Goal: Information Seeking & Learning: Find specific fact

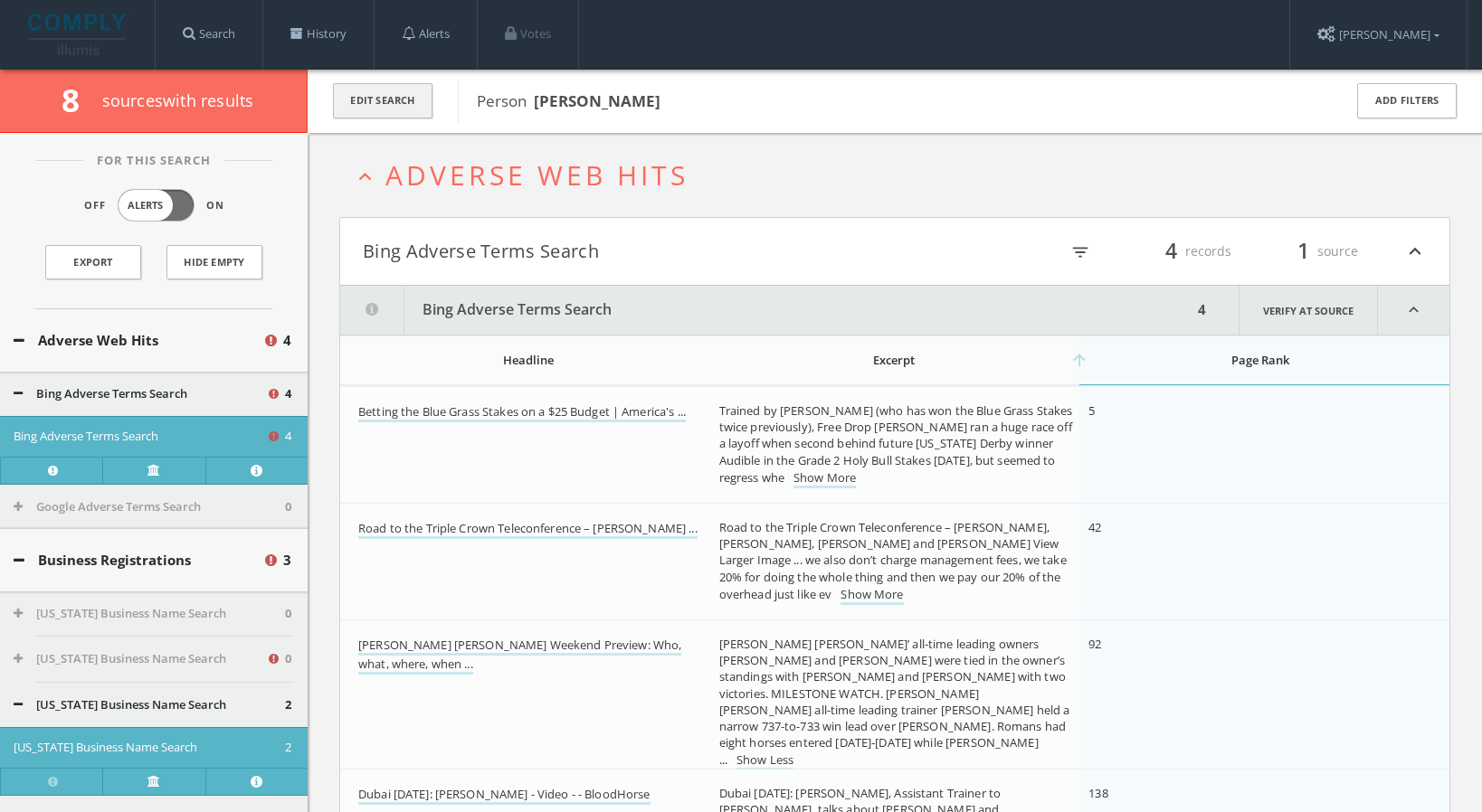
click at [397, 105] on button "Edit Search" at bounding box center [382, 101] width 99 height 35
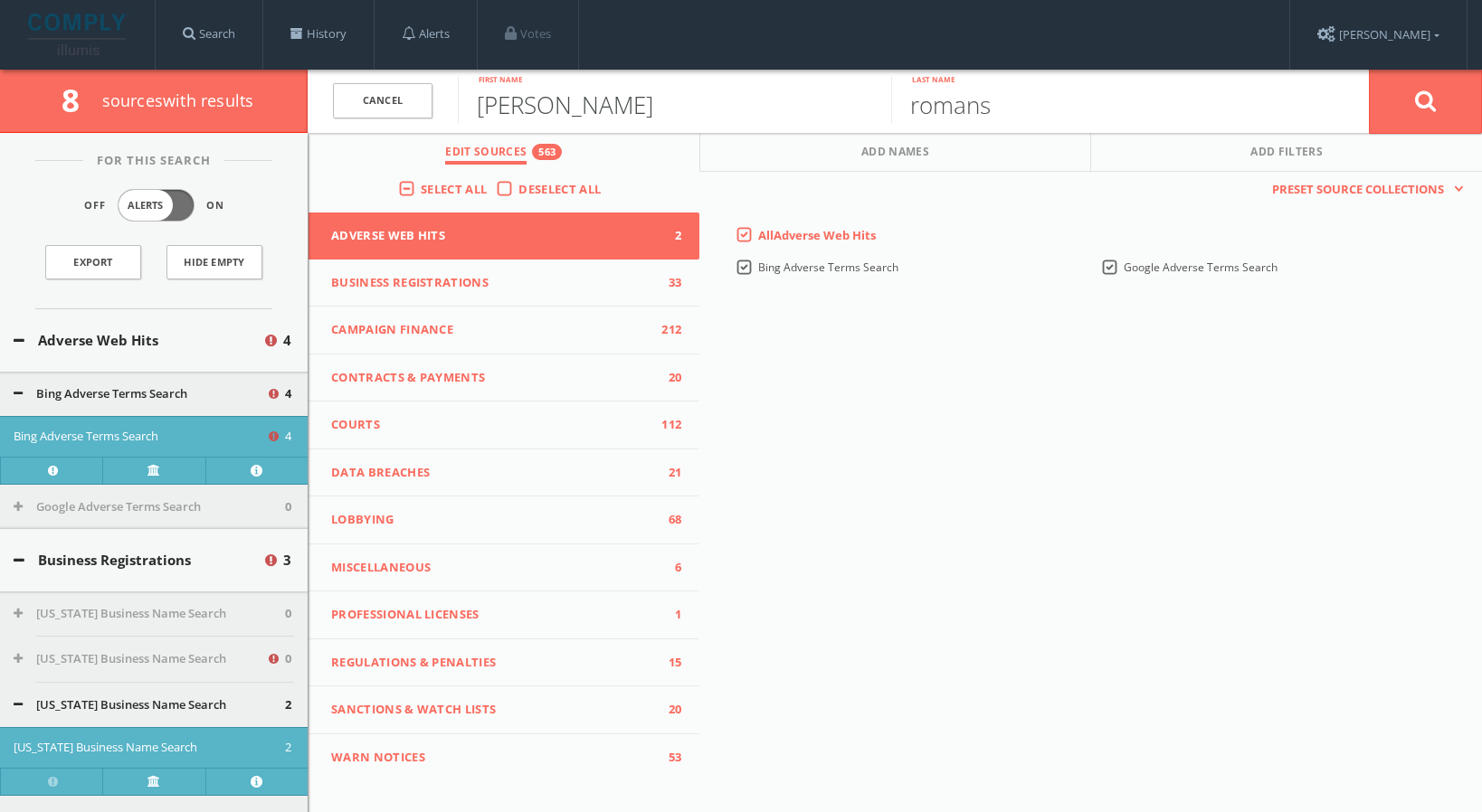
click at [523, 119] on input "[PERSON_NAME]" at bounding box center [674, 100] width 433 height 47
type input "[PERSON_NAME]"
click at [1409, 104] on button at bounding box center [1425, 101] width 113 height 65
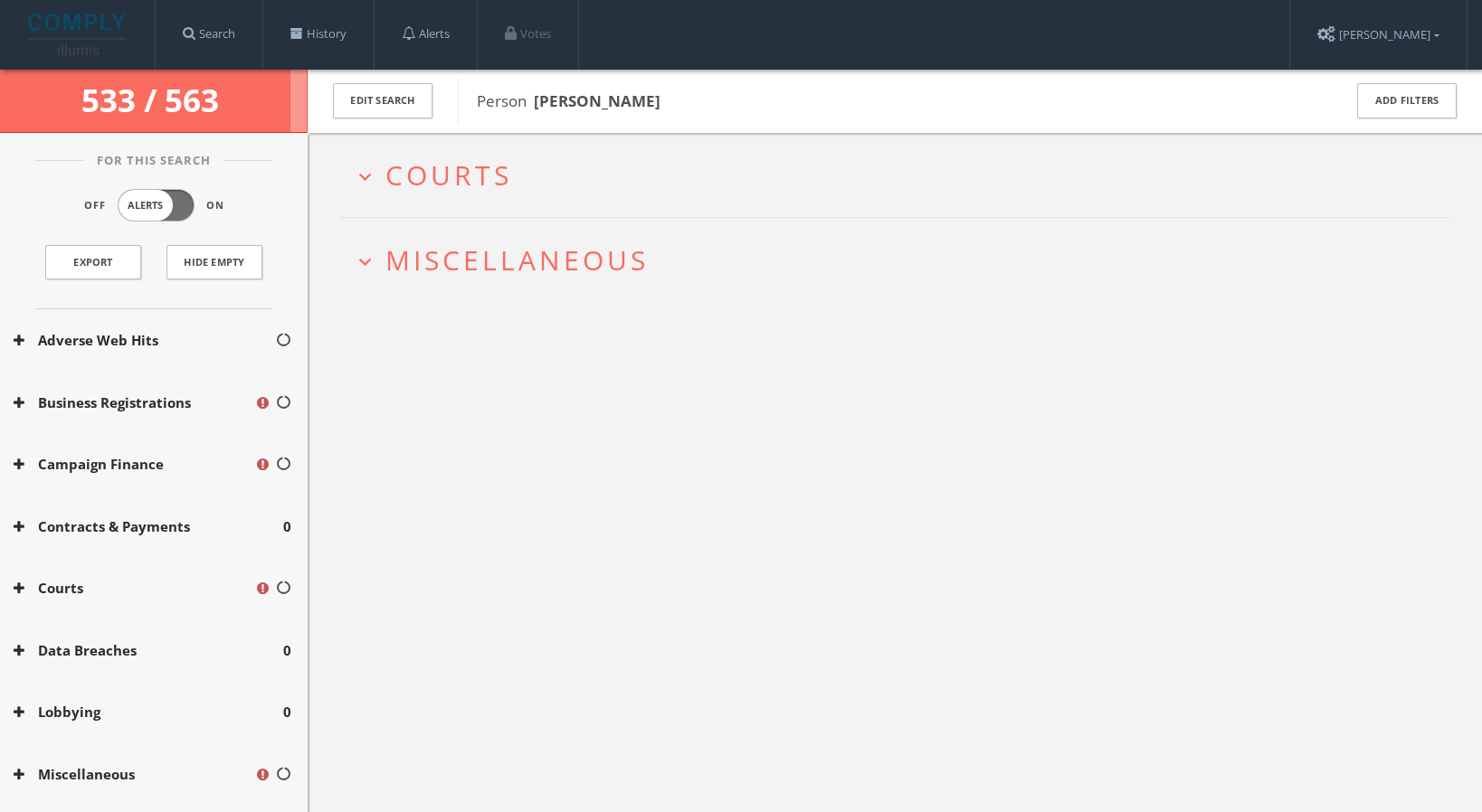
click at [478, 178] on span "Courts" at bounding box center [449, 175] width 127 height 37
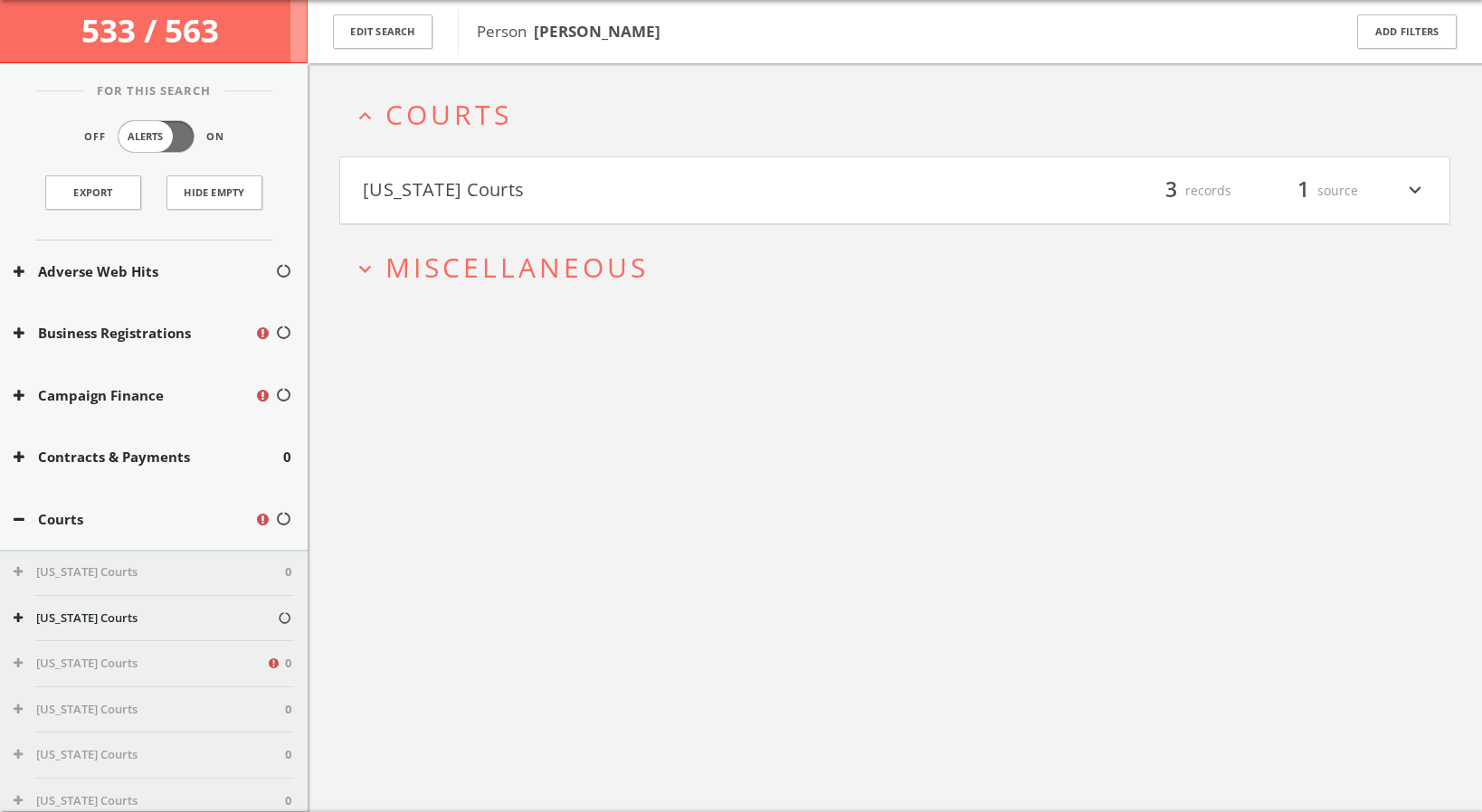
click at [480, 267] on span "Miscellaneous" at bounding box center [518, 267] width 263 height 37
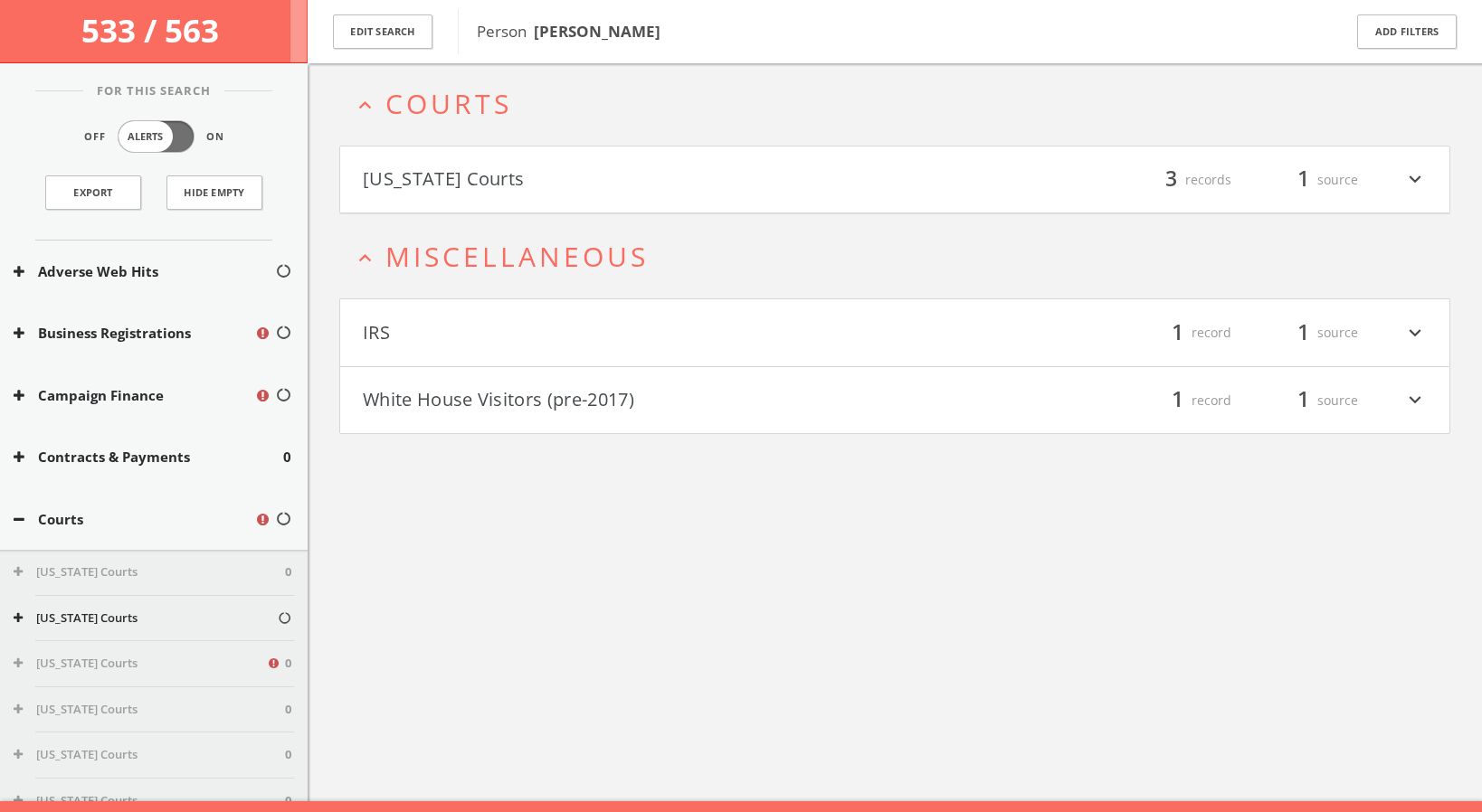
scroll to position [105, 0]
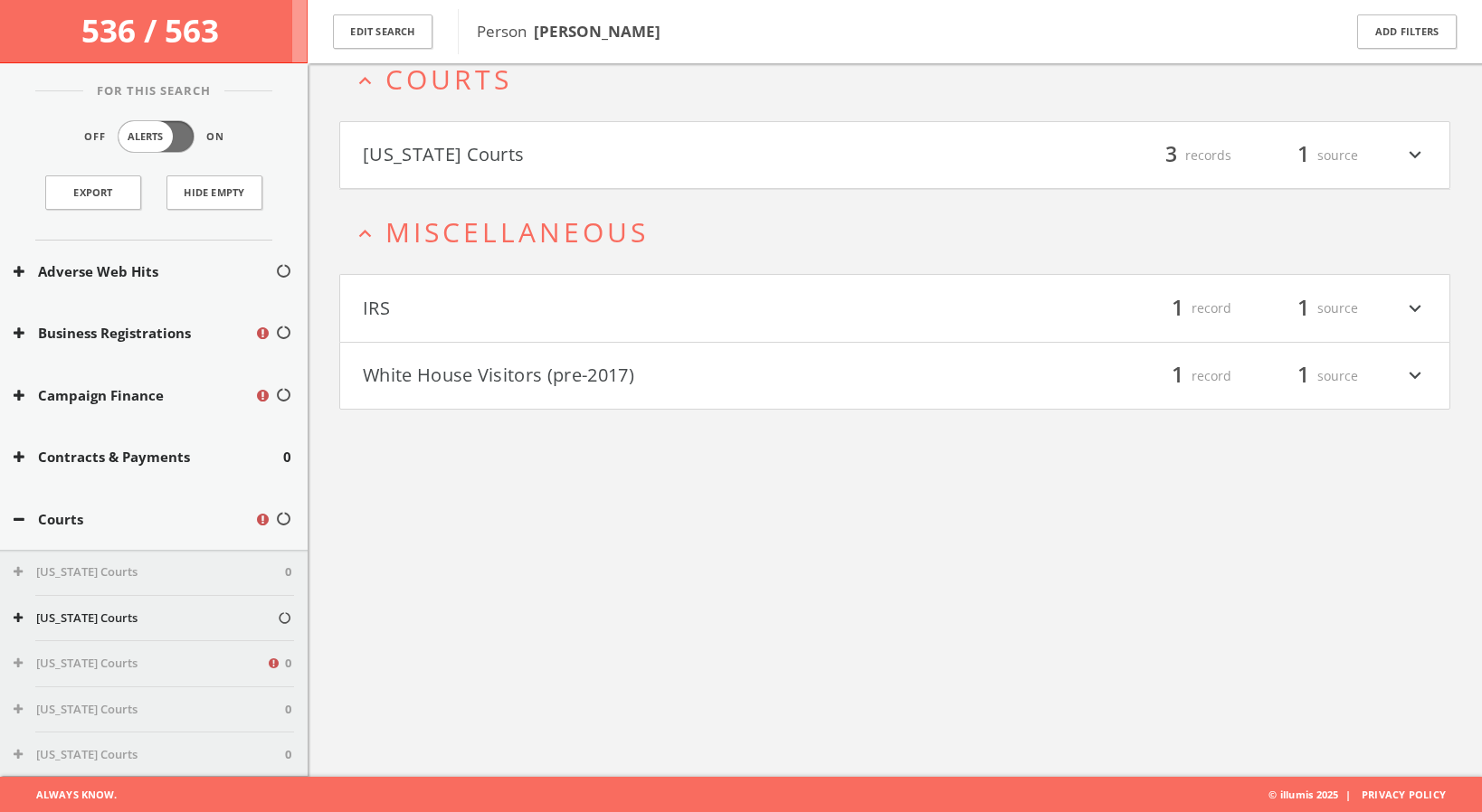
click at [513, 377] on button "White House Visitors (pre-2017)" at bounding box center [629, 376] width 532 height 30
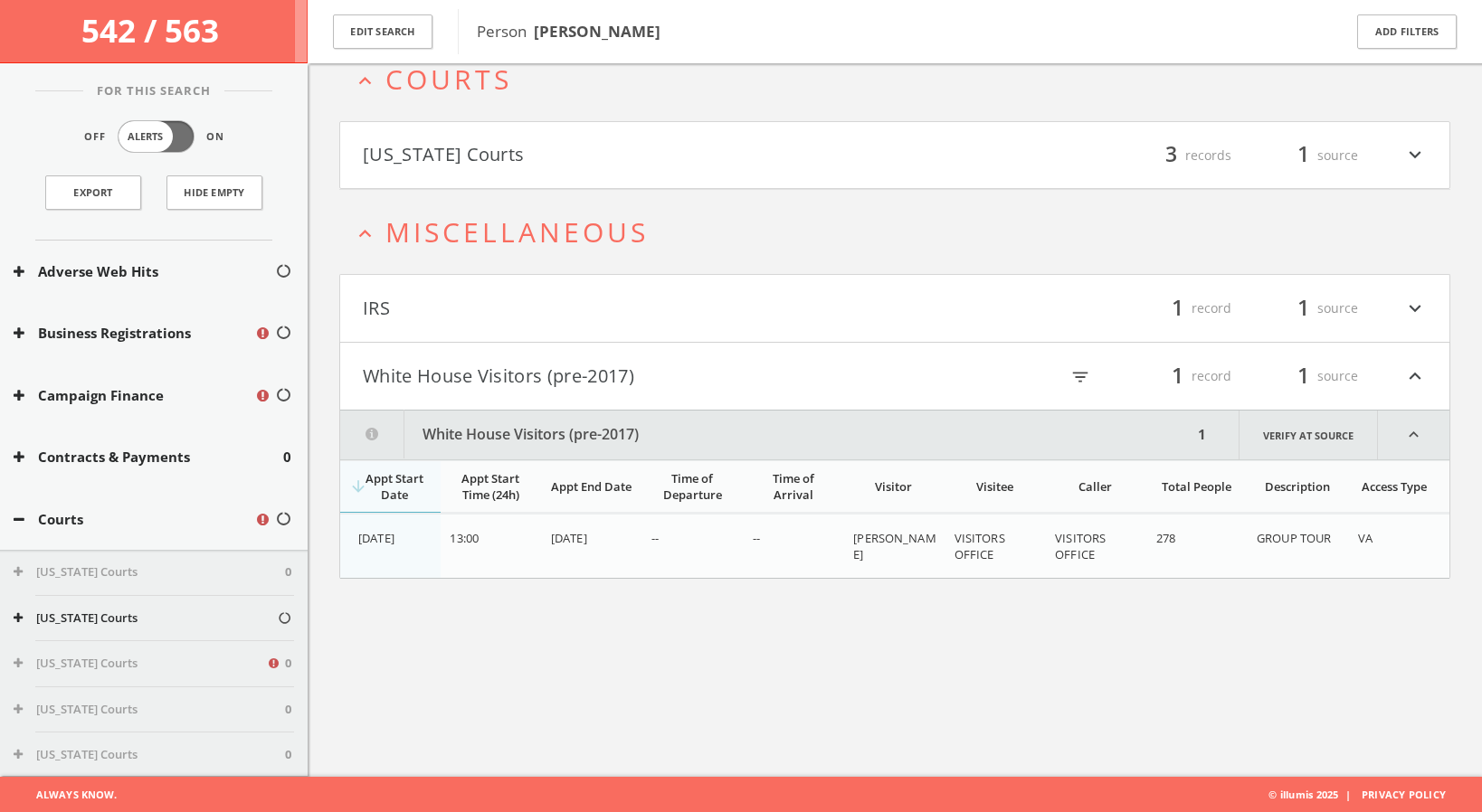
click at [519, 307] on button "IRS" at bounding box center [629, 308] width 532 height 30
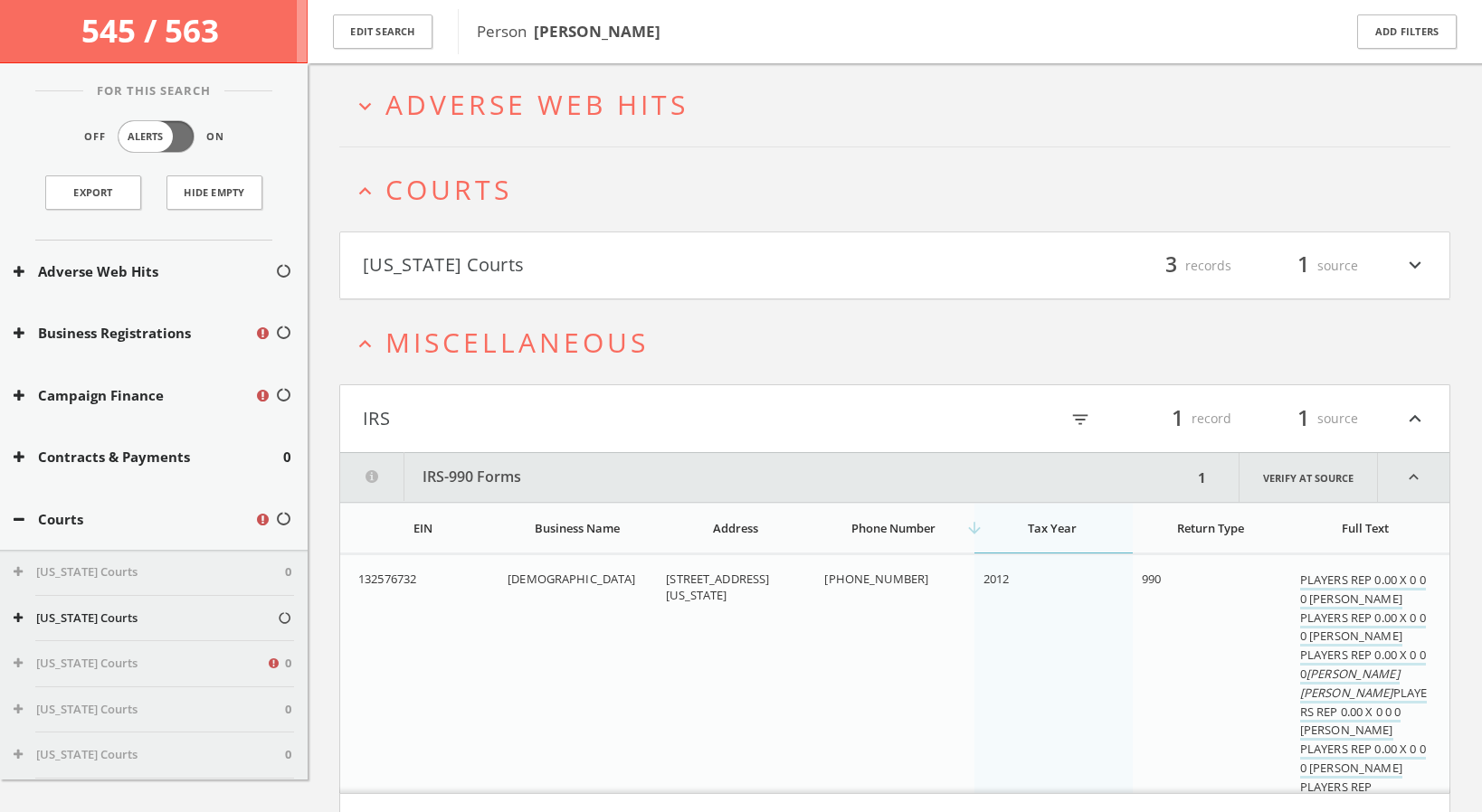
scroll to position [0, 0]
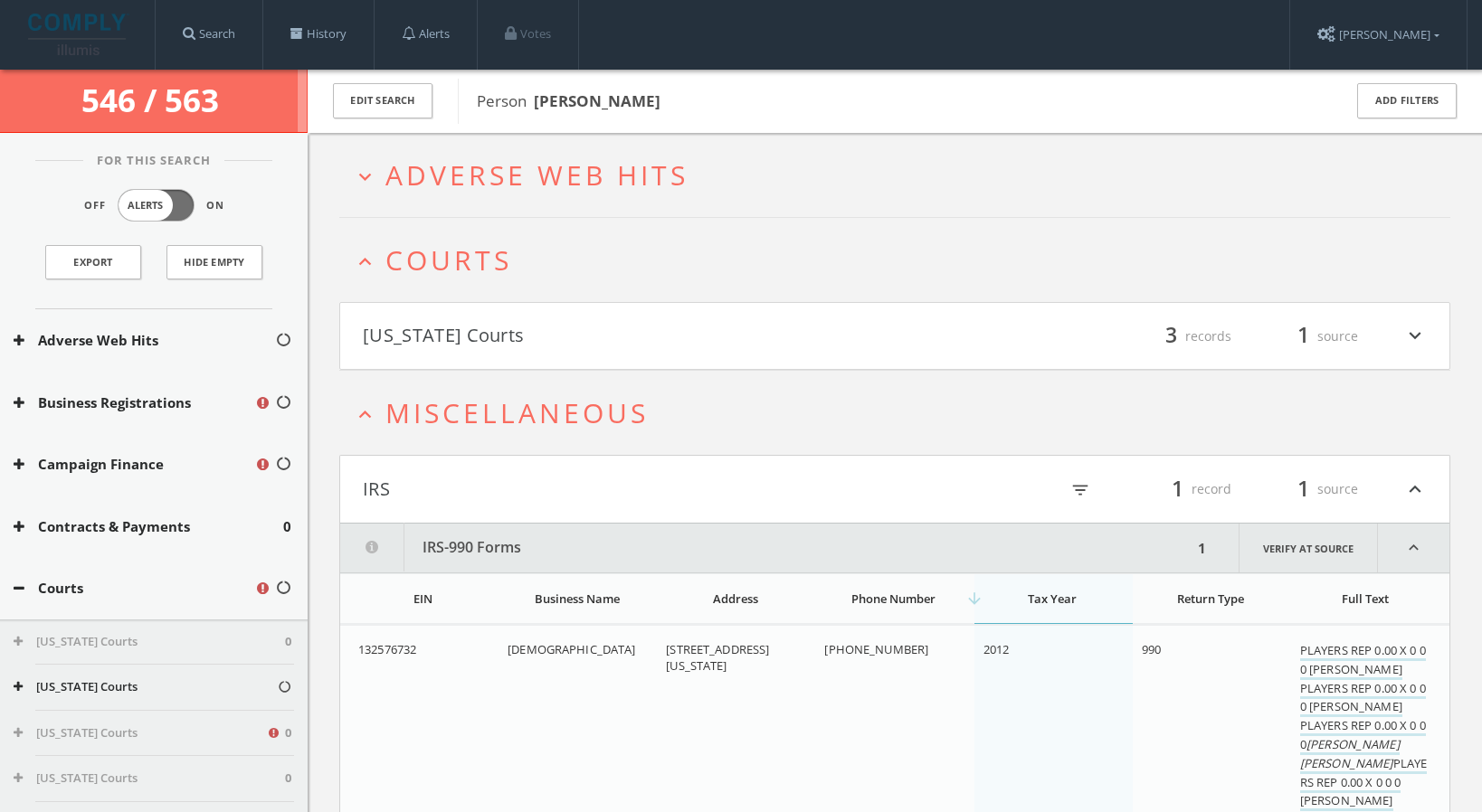
click at [537, 184] on span "Adverse Web Hits" at bounding box center [537, 175] width 303 height 37
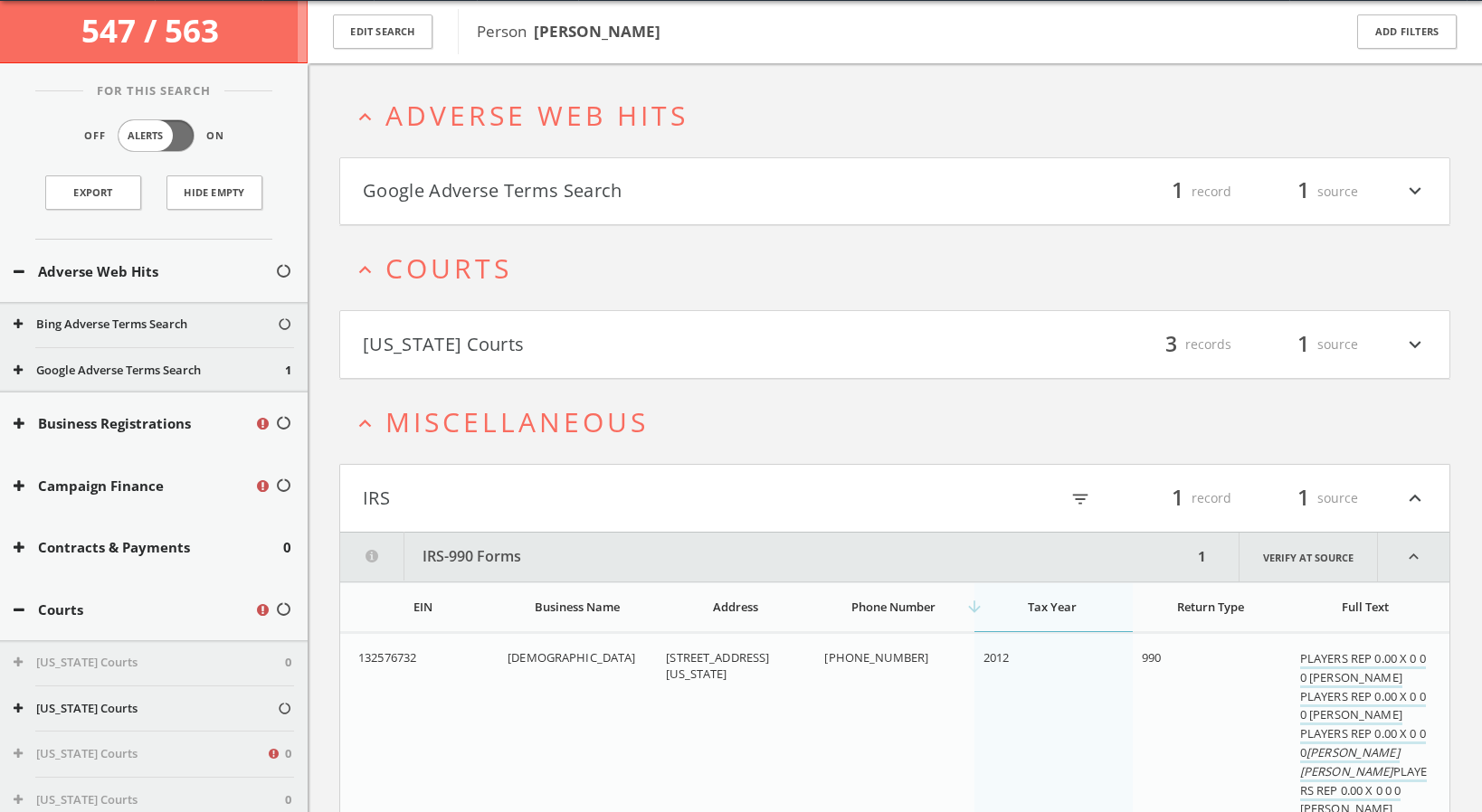
scroll to position [70, 0]
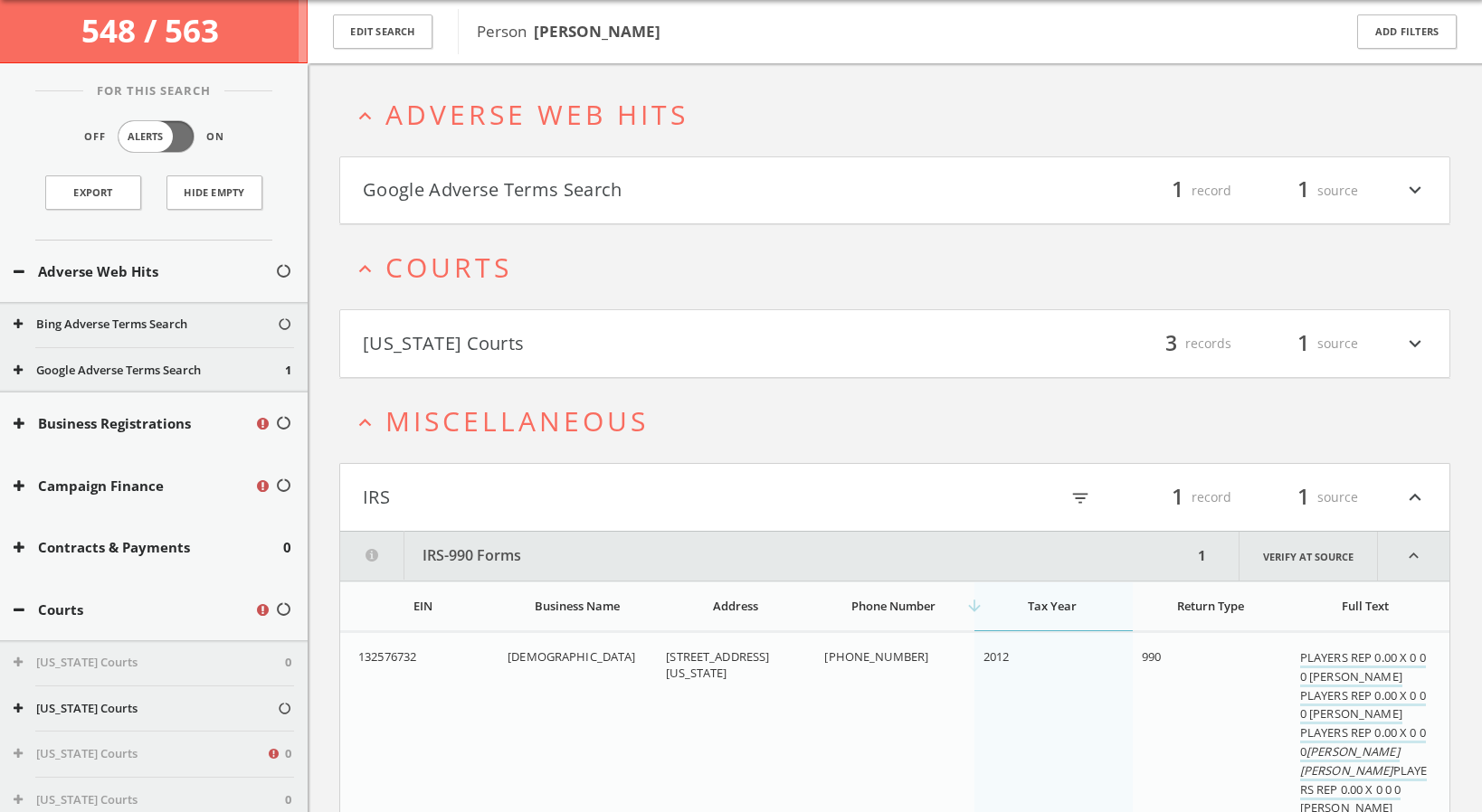
click at [805, 338] on button "[US_STATE] Courts" at bounding box center [629, 343] width 532 height 30
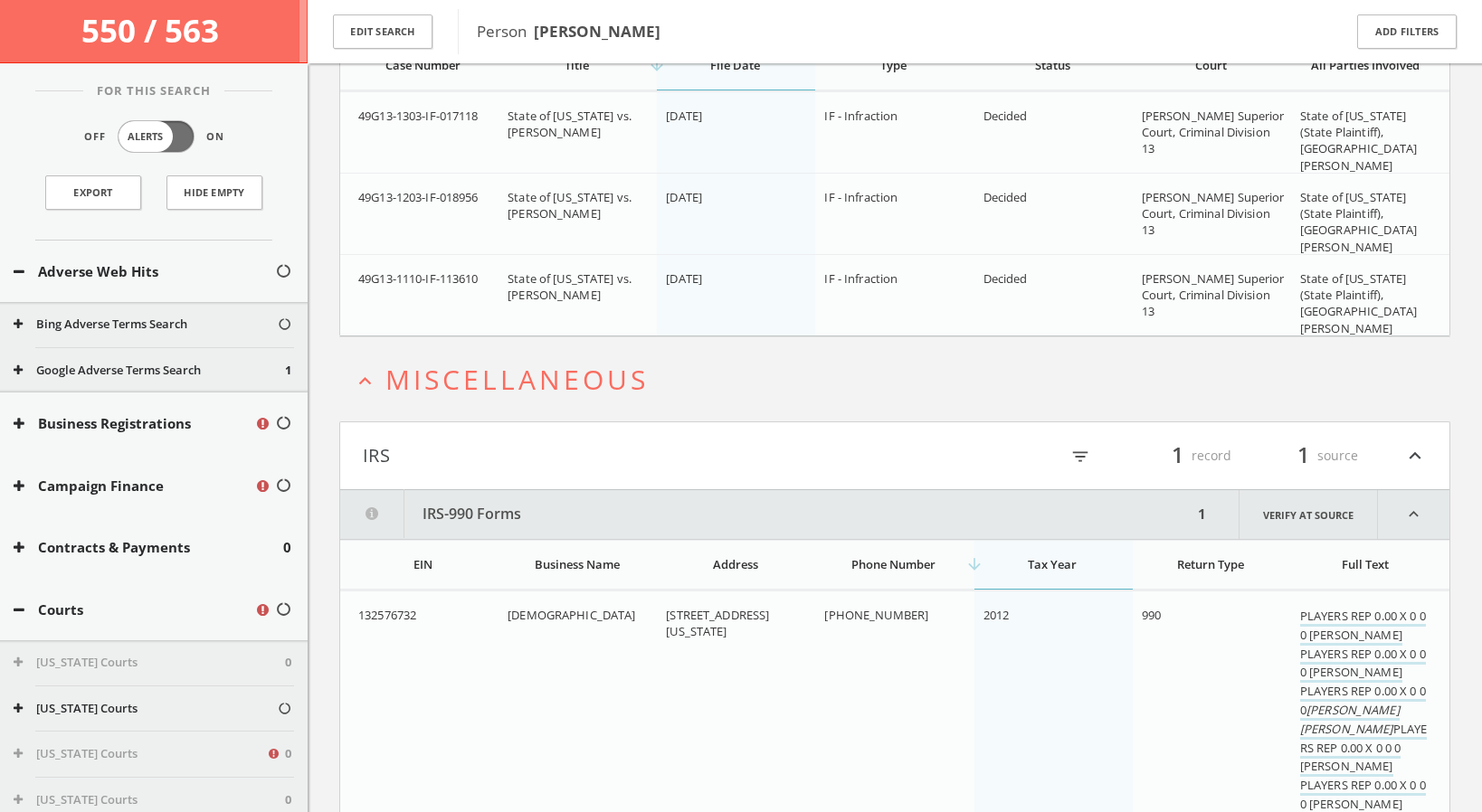
scroll to position [0, 0]
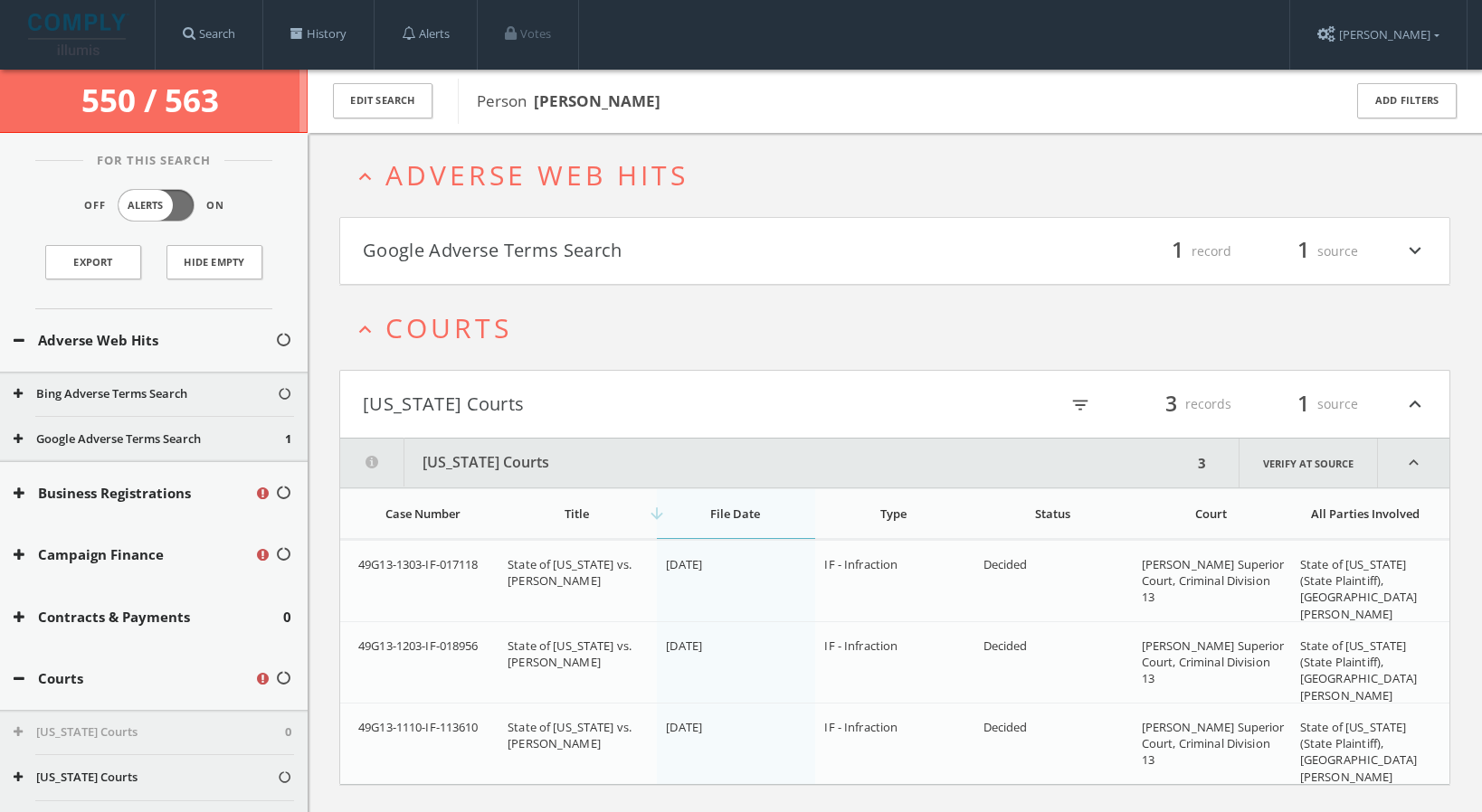
click at [1422, 248] on icon "expand_more" at bounding box center [1415, 250] width 24 height 30
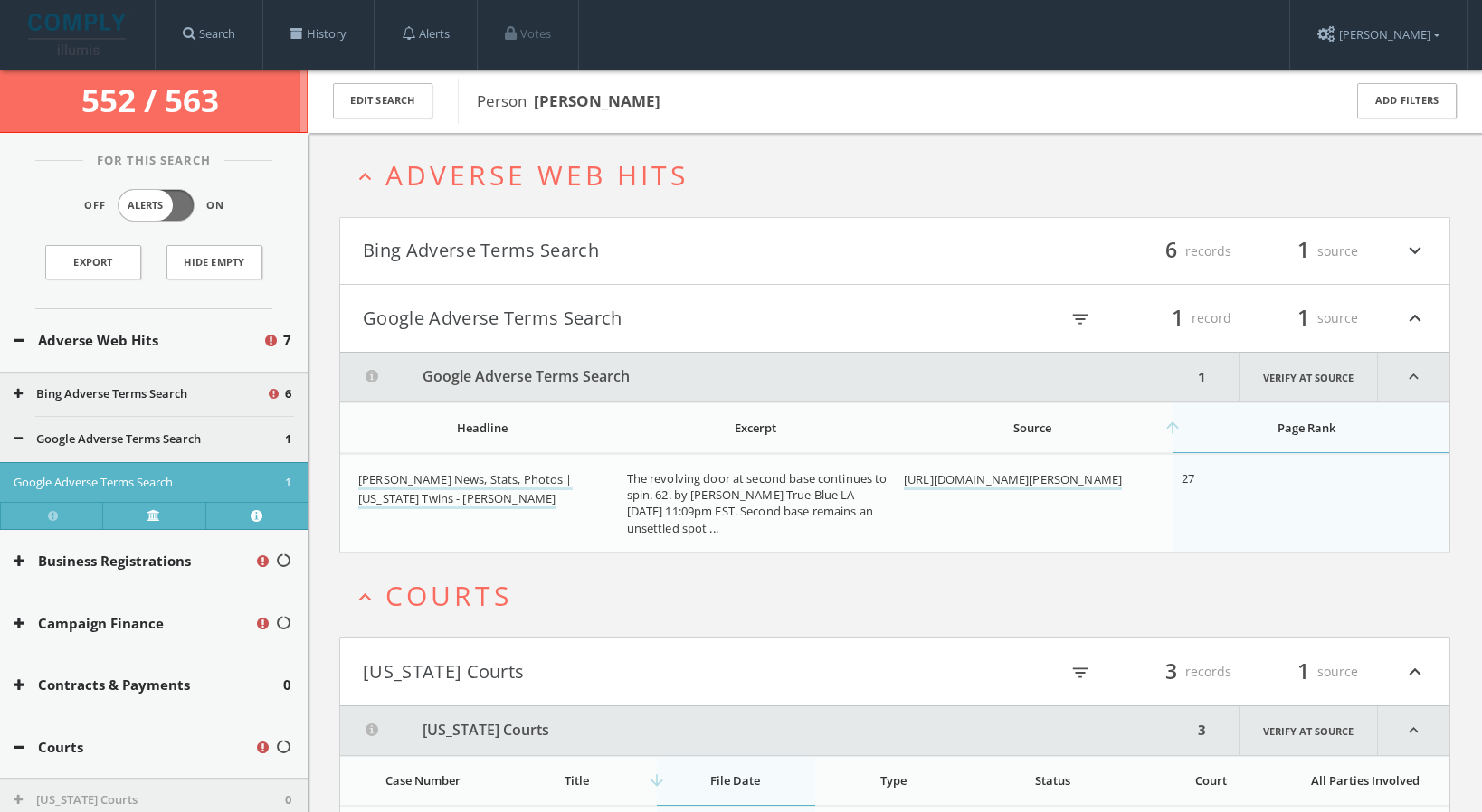
click at [1418, 249] on icon "expand_more" at bounding box center [1415, 250] width 24 height 30
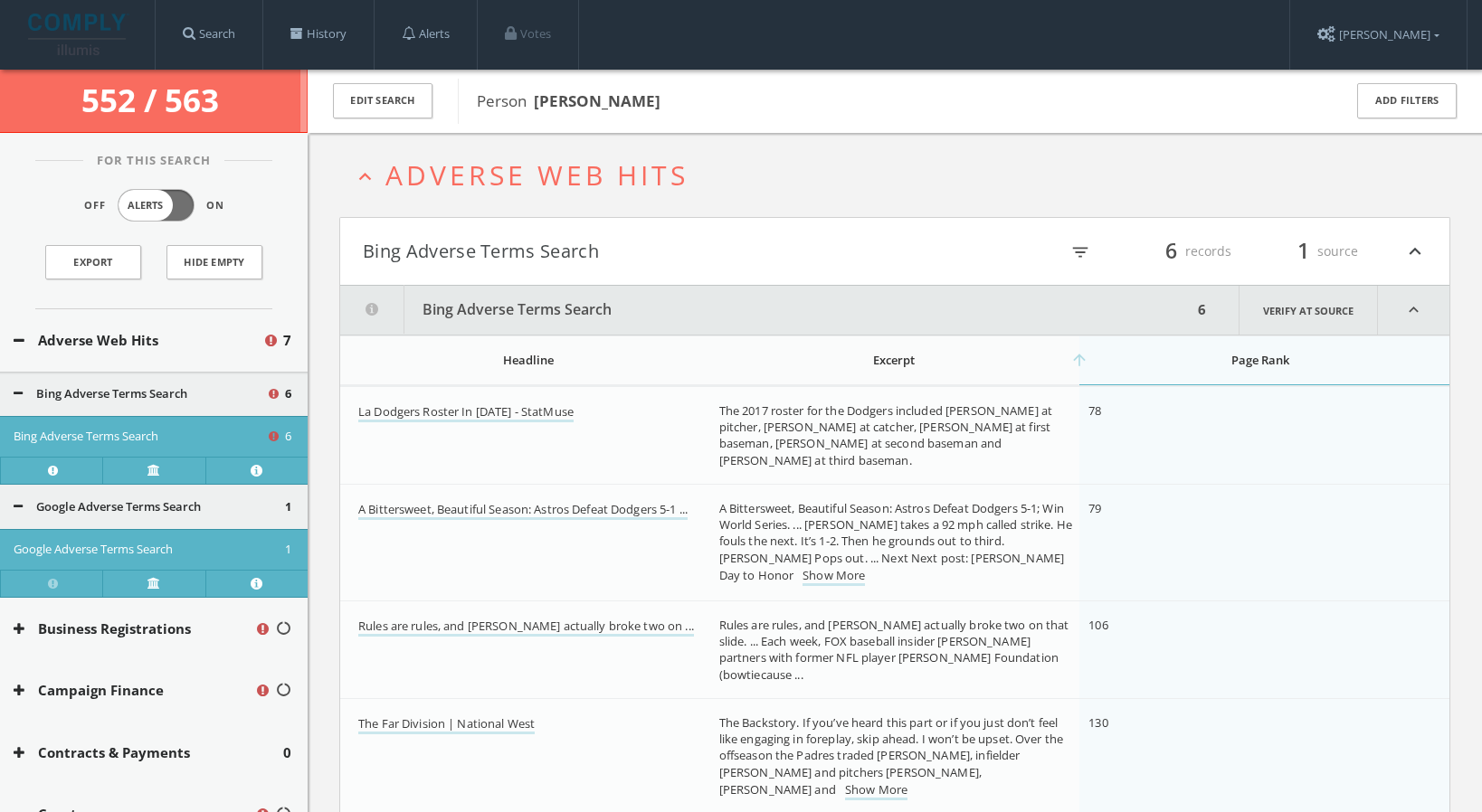
click at [1420, 247] on icon "expand_less" at bounding box center [1415, 250] width 24 height 30
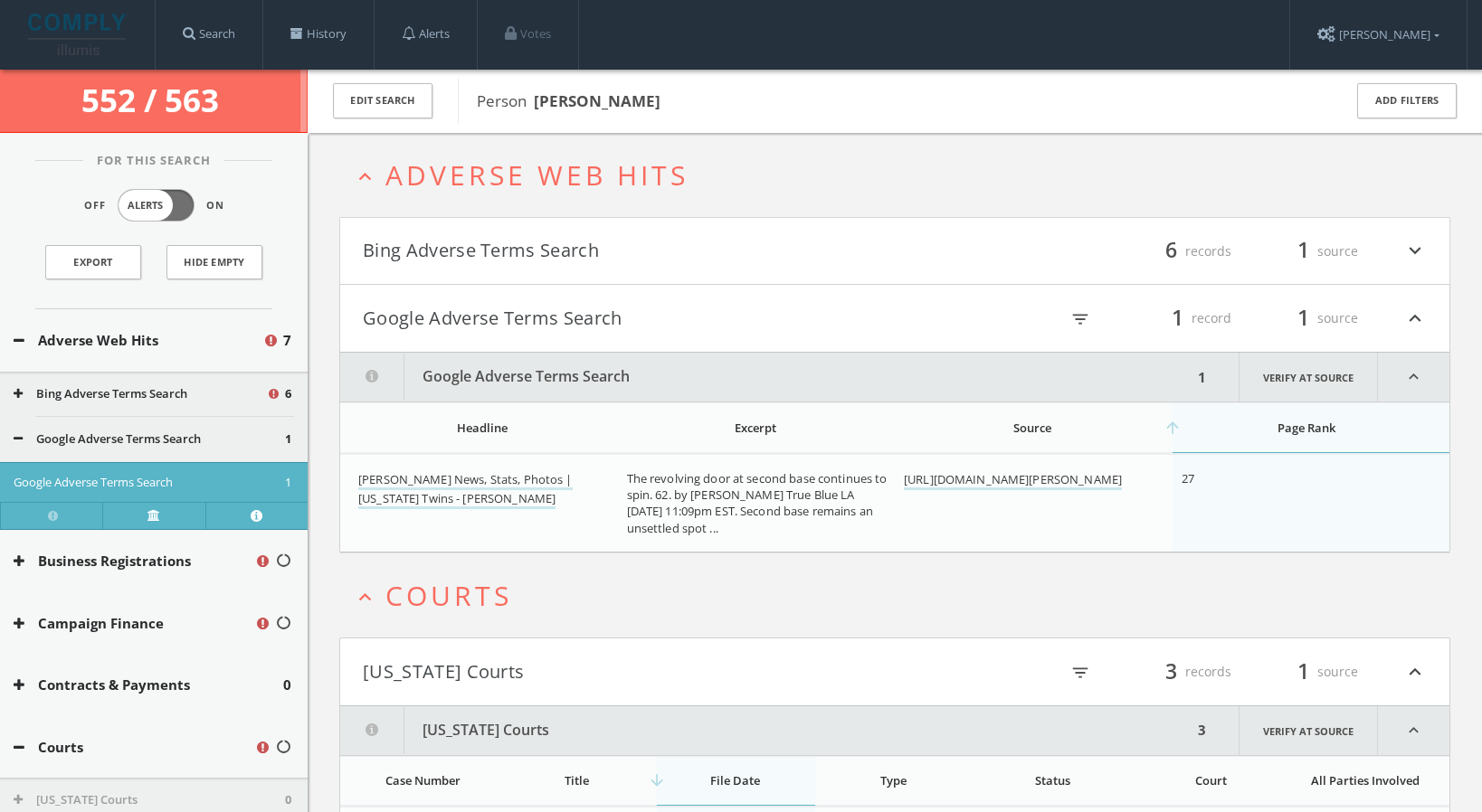
click at [1412, 315] on icon "expand_less" at bounding box center [1415, 318] width 24 height 30
